Goal: Task Accomplishment & Management: Use online tool/utility

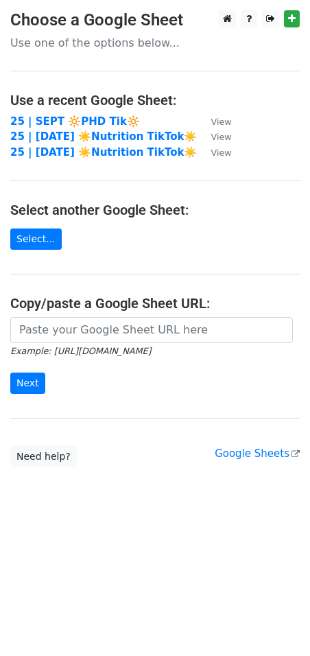
click at [113, 124] on strong "25 | SEPT 🔆PHD Tik🔆" at bounding box center [75, 121] width 130 height 12
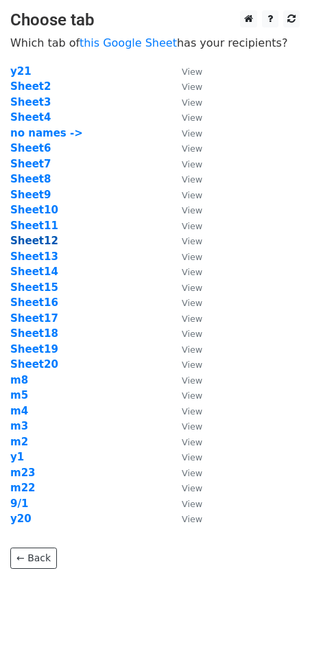
click at [32, 240] on strong "Sheet12" at bounding box center [34, 241] width 48 height 12
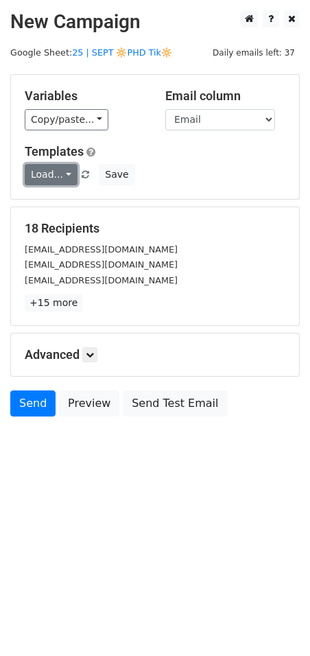
click at [54, 166] on link "Load..." at bounding box center [51, 174] width 53 height 21
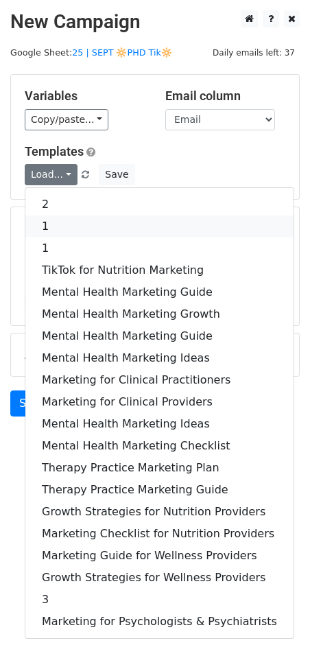
click at [96, 226] on link "1" at bounding box center [159, 227] width 268 height 22
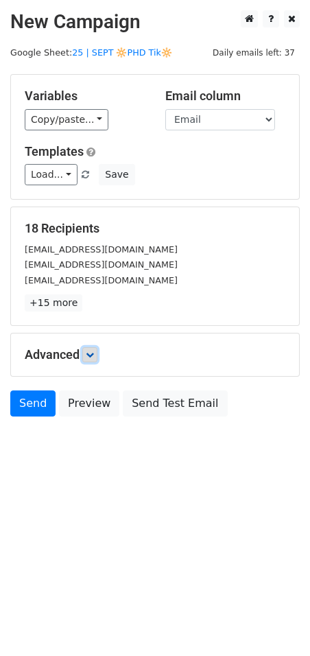
click at [94, 352] on icon at bounding box center [90, 355] width 8 height 8
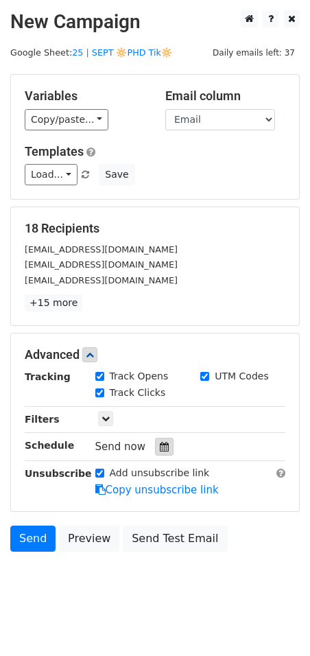
click at [168, 450] on div "Send now" at bounding box center [175, 447] width 161 height 19
click at [160, 442] on icon at bounding box center [164, 447] width 9 height 10
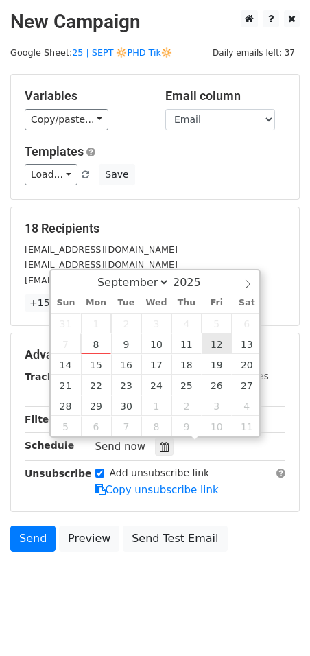
type input "2025-09-12 12:00"
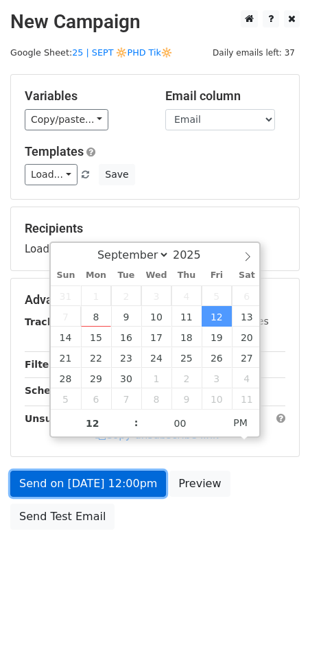
click at [128, 488] on link "Send on Sep 12 at 12:00pm" at bounding box center [88, 484] width 156 height 26
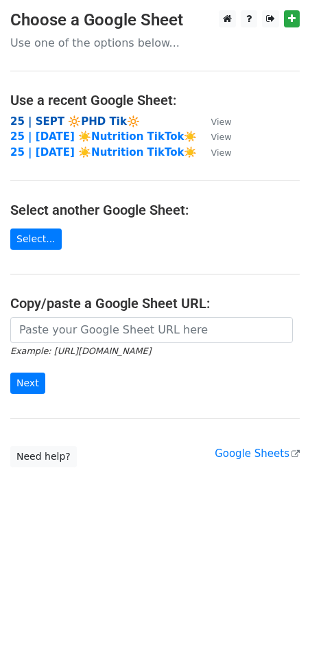
click at [86, 125] on strong "25 | SEPT 🔆PHD Tik🔆" at bounding box center [75, 121] width 130 height 12
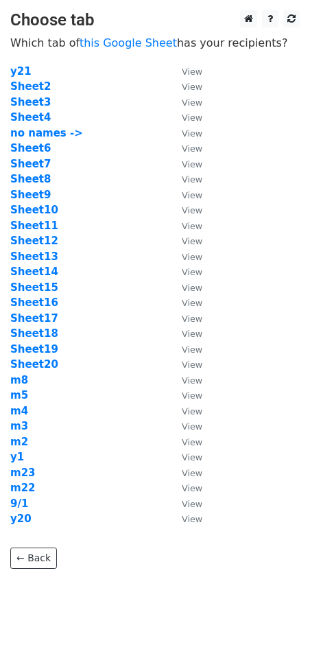
click at [36, 247] on td "Sheet12" at bounding box center [89, 241] width 158 height 16
click at [36, 253] on strong "Sheet13" at bounding box center [34, 257] width 48 height 12
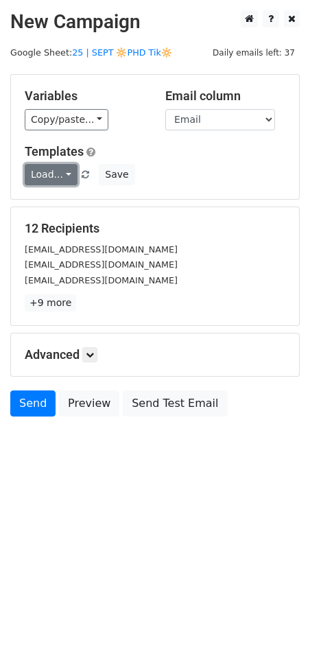
click at [58, 169] on link "Load..." at bounding box center [51, 174] width 53 height 21
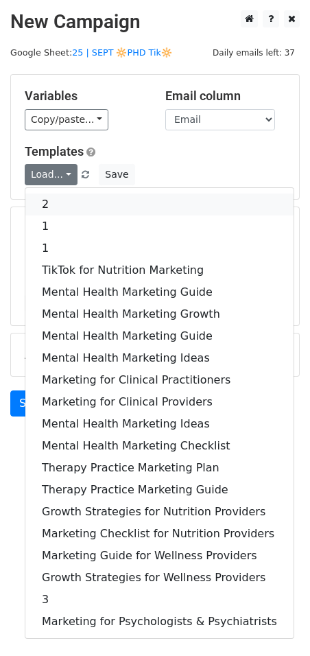
click at [91, 202] on link "2" at bounding box center [159, 205] width 268 height 22
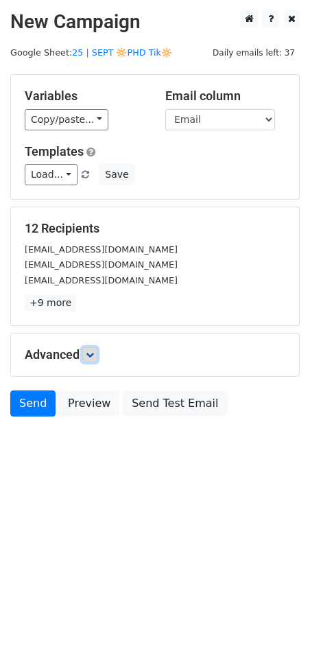
click at [91, 351] on icon at bounding box center [90, 355] width 8 height 8
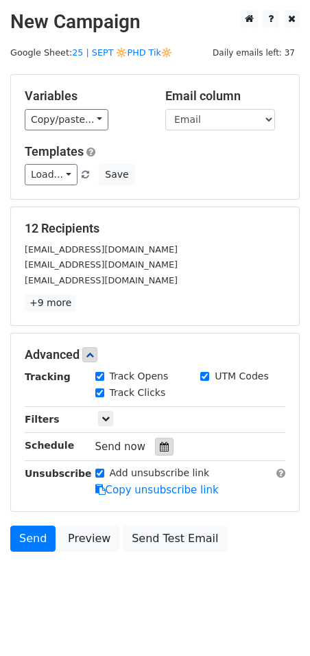
click at [157, 452] on div at bounding box center [164, 447] width 19 height 18
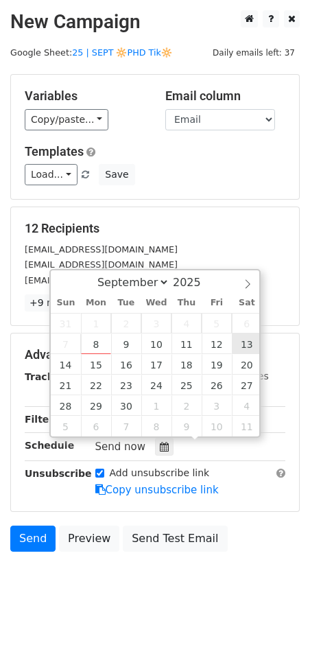
type input "2025-09-13 12:00"
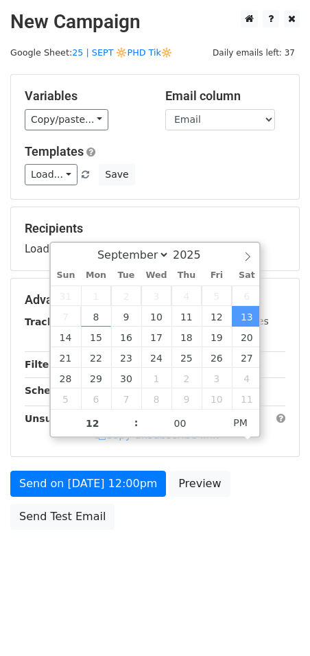
click at [142, 463] on form "Variables Copy/paste... {{Email}} Email column Email Templates Load... 2 1 1 Ti…" at bounding box center [155, 305] width 290 height 463
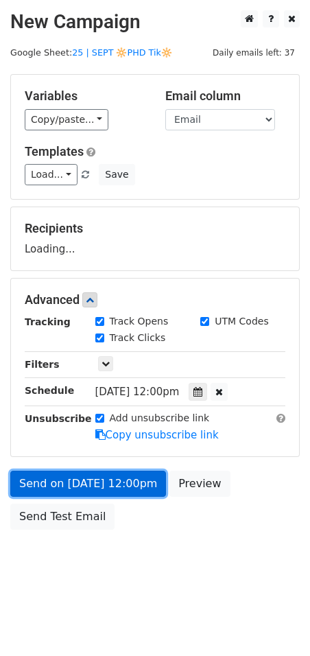
click at [131, 485] on form "Variables Copy/paste... {{Email}} Email column Email Templates Load... 2 1 1 Ti…" at bounding box center [155, 305] width 290 height 463
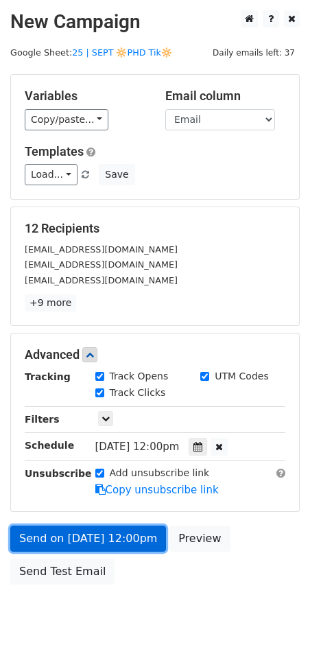
click at [117, 526] on link "Send on Sep 13 at 12:00pm" at bounding box center [88, 539] width 156 height 26
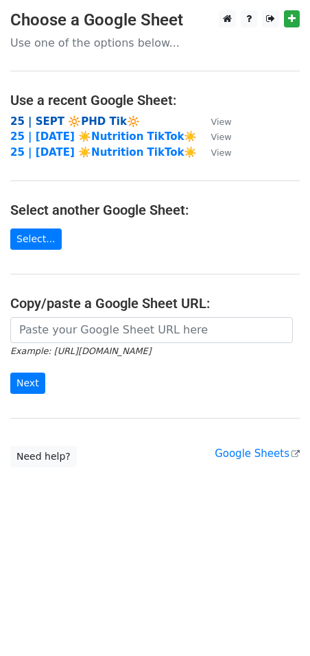
click at [98, 122] on strong "25 | SEPT 🔆PHD Tik🔆" at bounding box center [75, 121] width 130 height 12
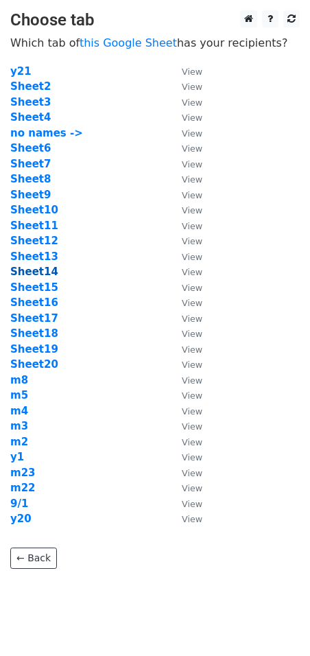
click at [31, 269] on strong "Sheet14" at bounding box center [34, 272] width 48 height 12
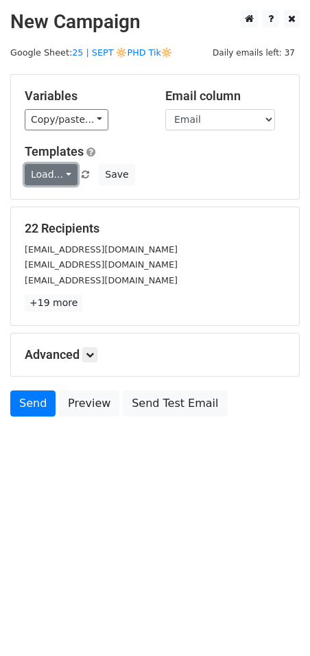
click at [54, 176] on link "Load..." at bounding box center [51, 174] width 53 height 21
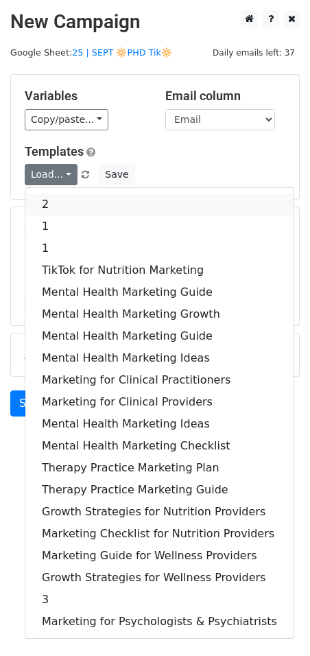
click at [60, 197] on link "2" at bounding box center [159, 205] width 268 height 22
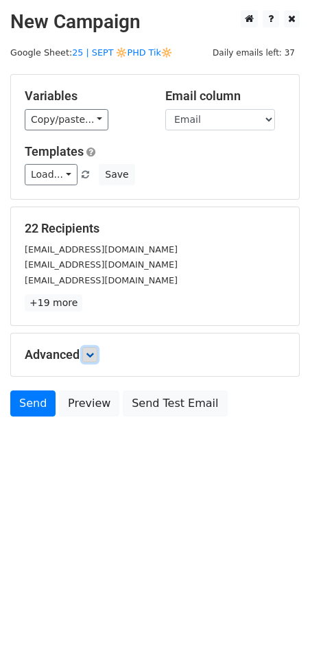
click at [94, 352] on icon at bounding box center [90, 355] width 8 height 8
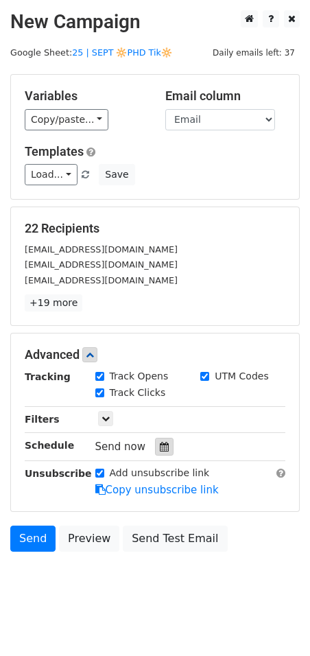
click at [165, 444] on div at bounding box center [164, 447] width 19 height 18
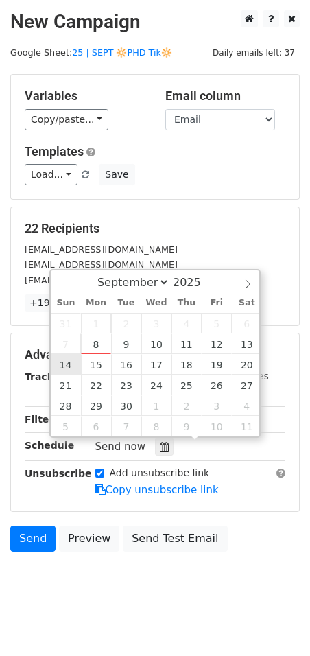
type input "[DATE] 12:00"
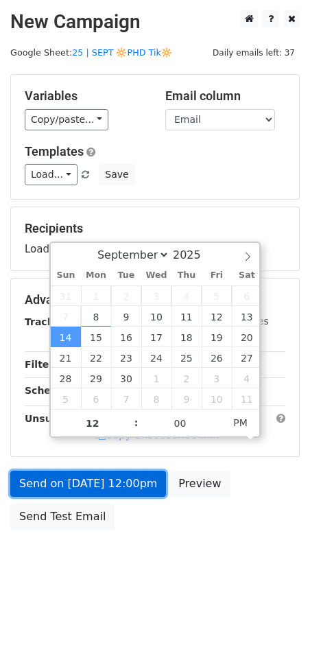
click at [81, 481] on link "Send on Sep 14 at 12:00pm" at bounding box center [88, 484] width 156 height 26
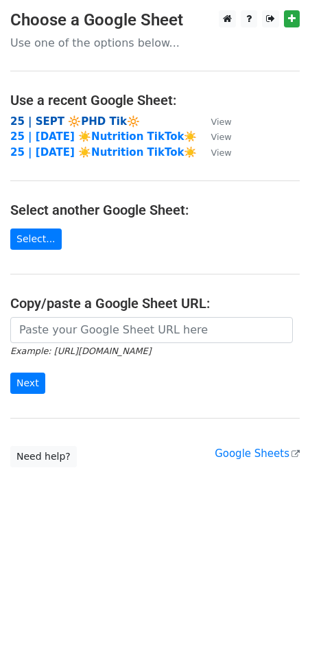
click at [93, 120] on strong "25 | SEPT 🔆PHD Tik🔆" at bounding box center [75, 121] width 130 height 12
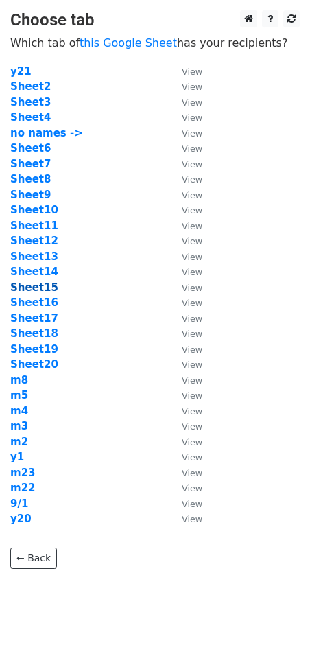
click at [46, 291] on strong "Sheet15" at bounding box center [34, 287] width 48 height 12
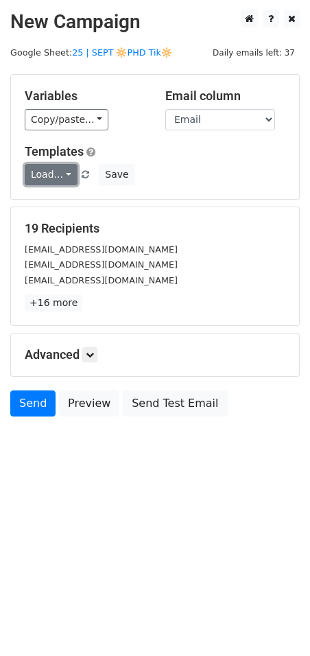
click at [62, 174] on link "Load..." at bounding box center [51, 174] width 53 height 21
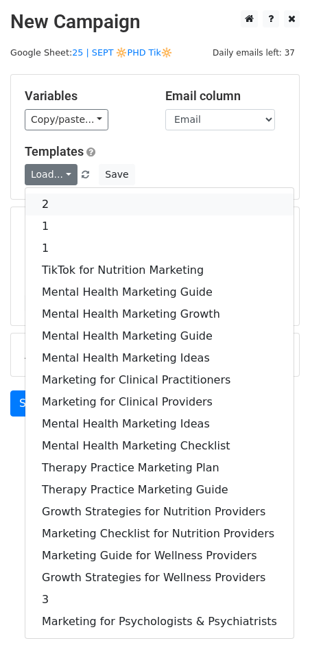
click at [62, 199] on link "2" at bounding box center [159, 205] width 268 height 22
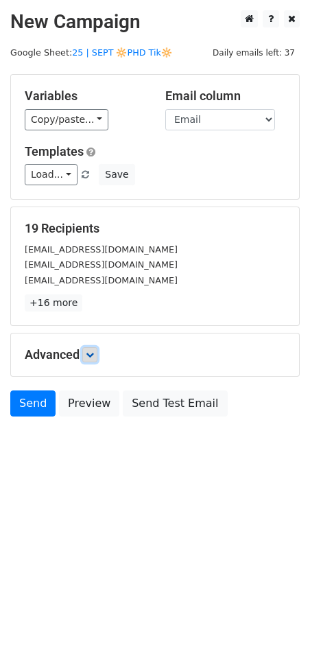
click at [90, 355] on icon at bounding box center [90, 355] width 8 height 8
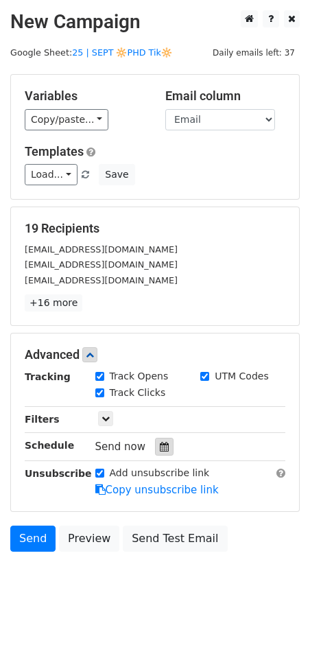
click at [163, 441] on div at bounding box center [164, 447] width 19 height 18
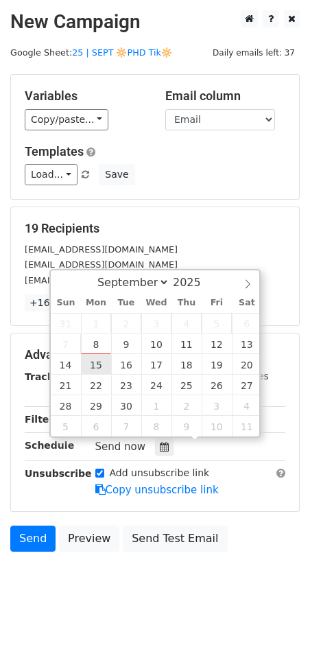
type input "2025-09-15 12:00"
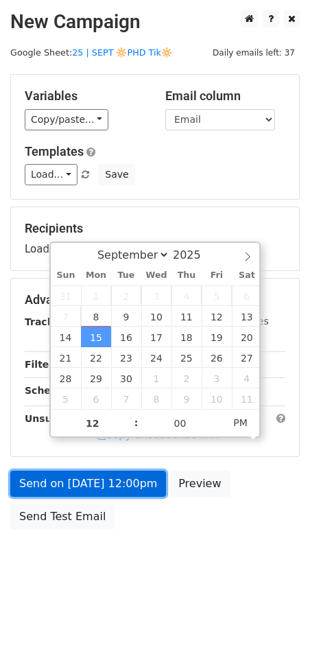
click at [88, 485] on link "Send on Sep 15 at 12:00pm" at bounding box center [88, 484] width 156 height 26
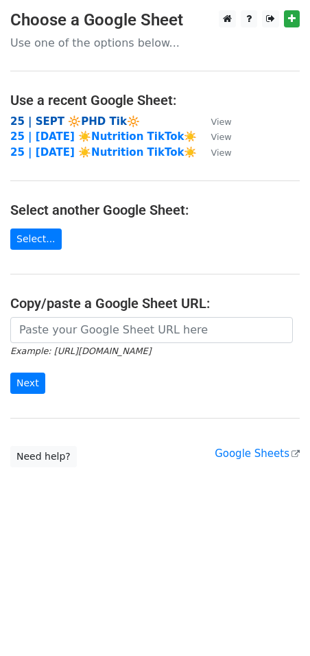
click at [106, 122] on strong "25 | SEPT 🔆PHD Tik🔆" at bounding box center [75, 121] width 130 height 12
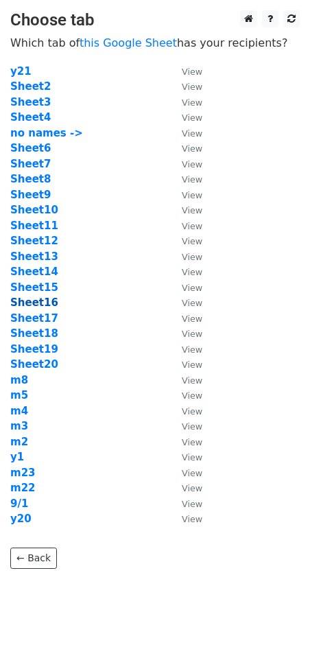
click at [39, 304] on strong "Sheet16" at bounding box center [34, 303] width 48 height 12
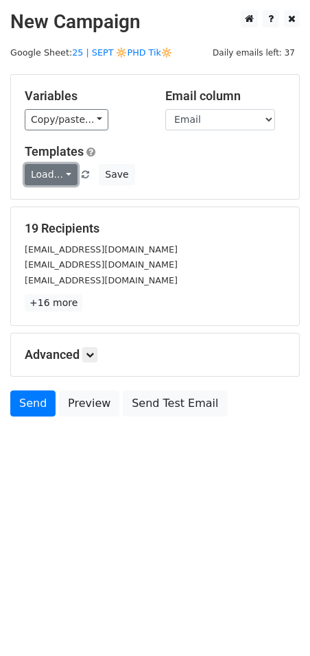
click at [55, 174] on link "Load..." at bounding box center [51, 174] width 53 height 21
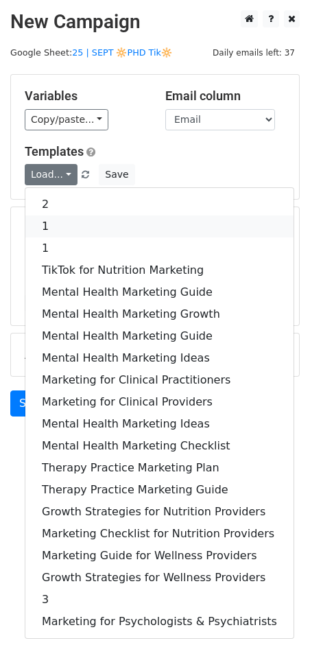
click at [67, 222] on link "1" at bounding box center [159, 227] width 268 height 22
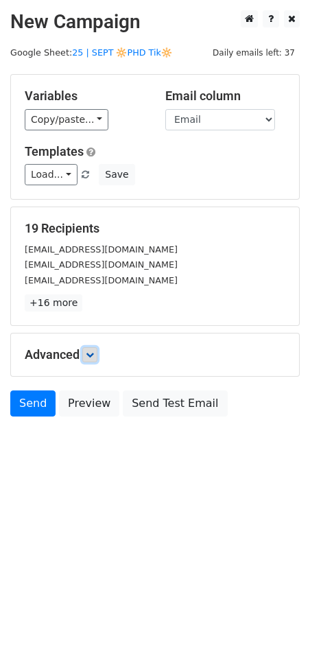
click at [93, 351] on icon at bounding box center [90, 355] width 8 height 8
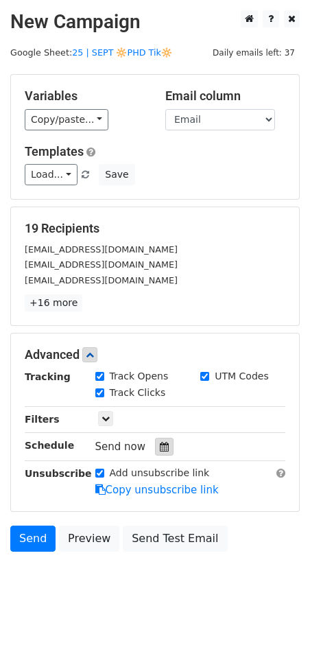
click at [161, 444] on icon at bounding box center [164, 447] width 9 height 10
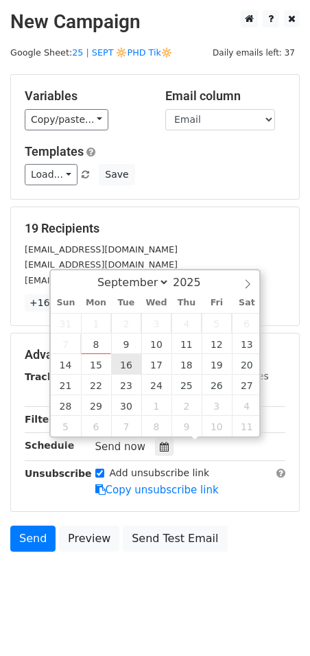
type input "[DATE] 12:00"
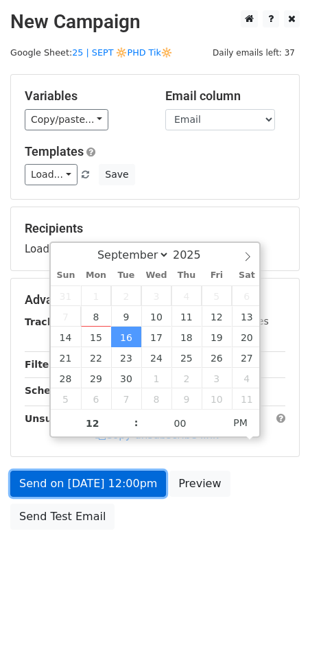
click at [119, 474] on link "Send on [DATE] 12:00pm" at bounding box center [88, 484] width 156 height 26
